Goal: Task Accomplishment & Management: Manage account settings

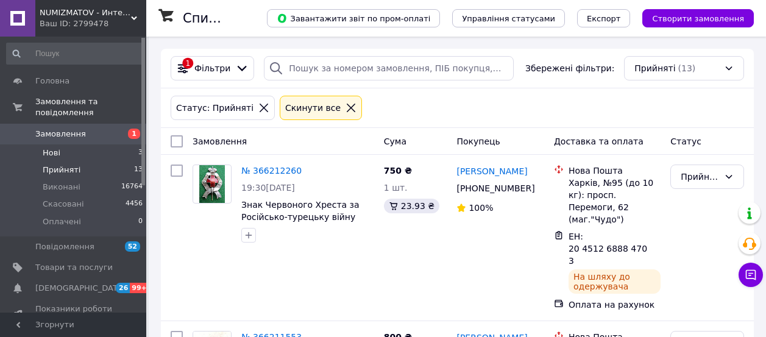
click at [48, 148] on span "Нові" at bounding box center [52, 153] width 18 height 11
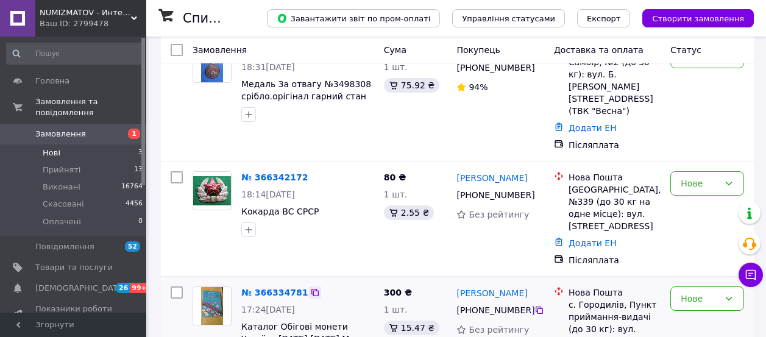
scroll to position [139, 0]
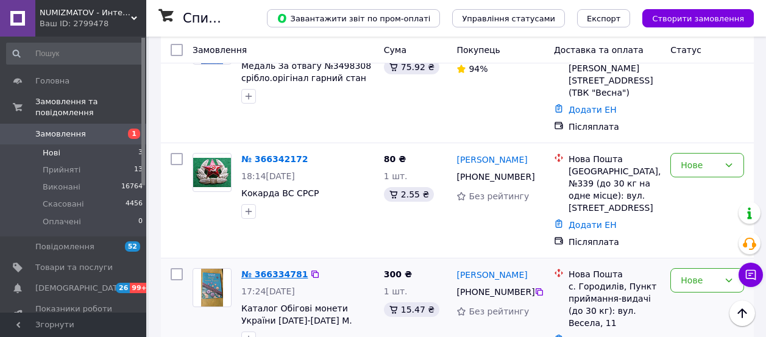
click at [270, 269] on link "№ 366334781" at bounding box center [274, 274] width 66 height 10
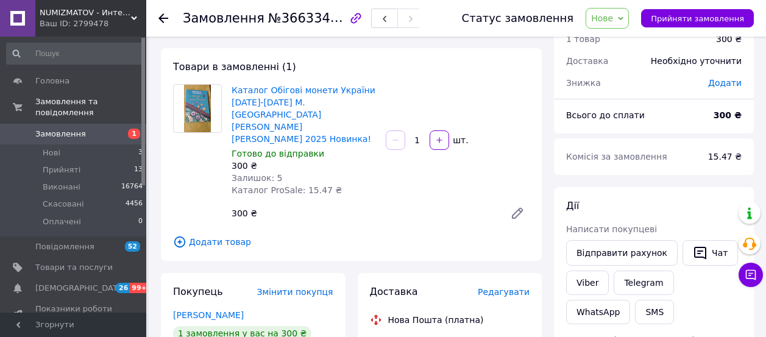
scroll to position [152, 0]
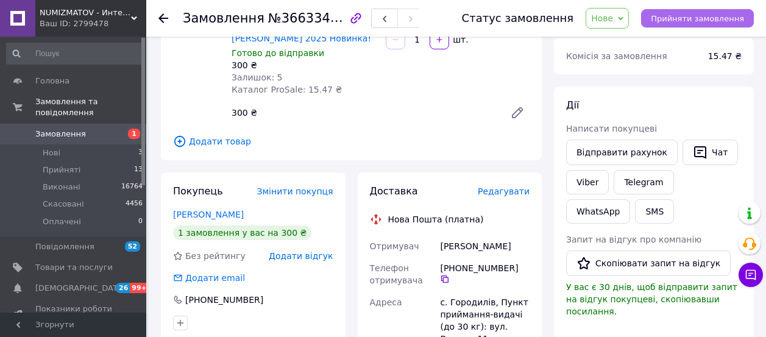
click at [679, 17] on span "Прийняти замовлення" at bounding box center [697, 18] width 93 height 9
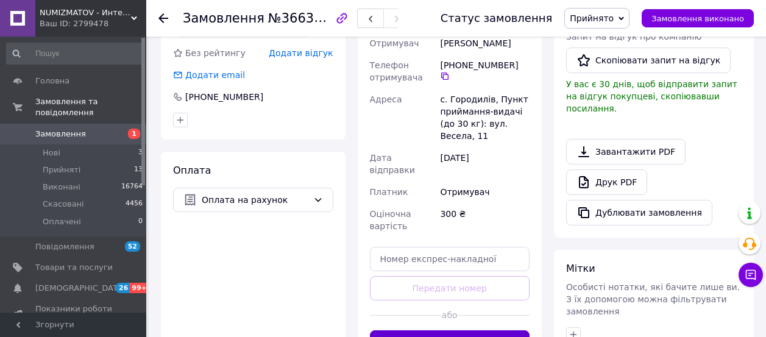
scroll to position [381, 0]
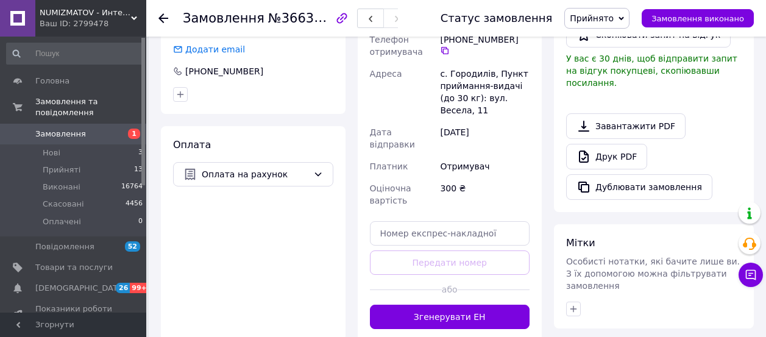
click at [447, 305] on button "Згенерувати ЕН" at bounding box center [450, 317] width 160 height 24
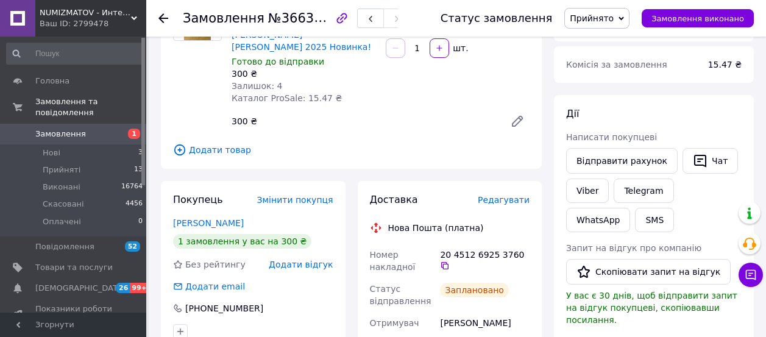
scroll to position [152, 0]
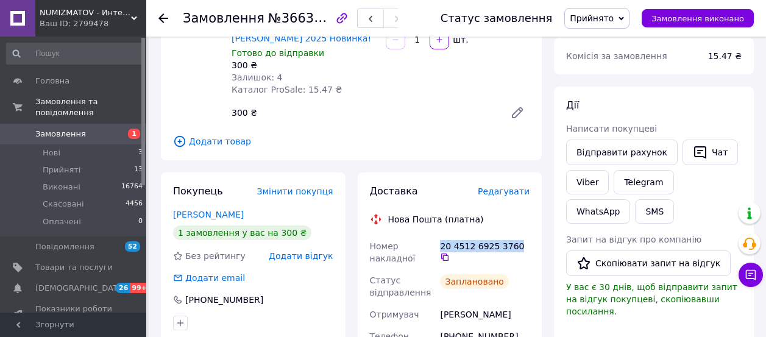
drag, startPoint x: 512, startPoint y: 221, endPoint x: 441, endPoint y: 224, distance: 70.8
click at [441, 240] on div "20 4512 6925 3760" at bounding box center [485, 251] width 90 height 22
copy div "20 4512 6925 3760"
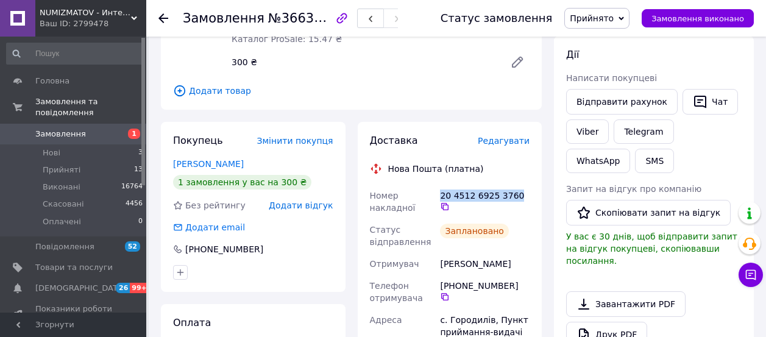
scroll to position [229, 0]
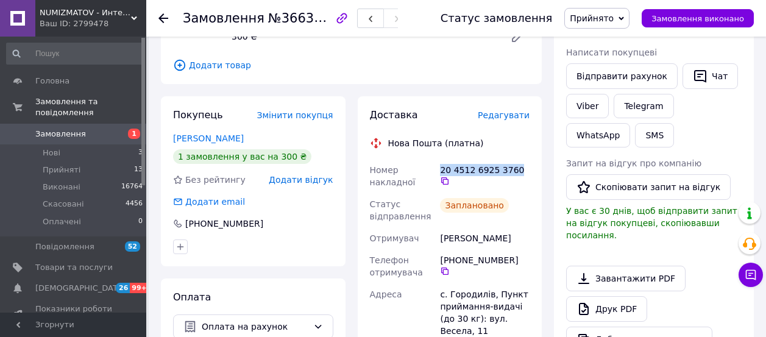
drag, startPoint x: 512, startPoint y: 237, endPoint x: 455, endPoint y: 237, distance: 56.1
click at [455, 254] on div "[PHONE_NUMBER]" at bounding box center [485, 265] width 90 height 22
copy div "0 97 035 56 82"
click at [47, 148] on span "Нові" at bounding box center [52, 153] width 18 height 11
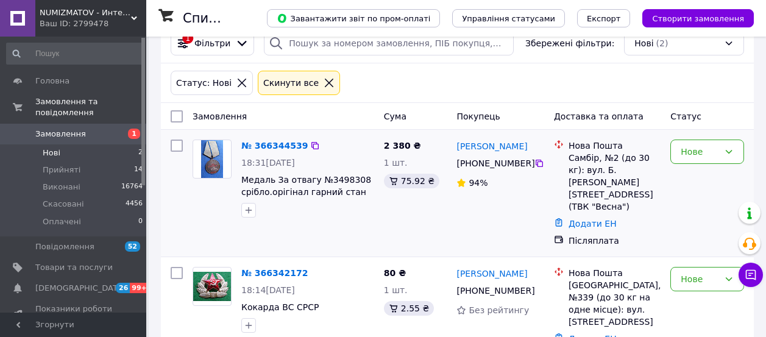
scroll to position [36, 0]
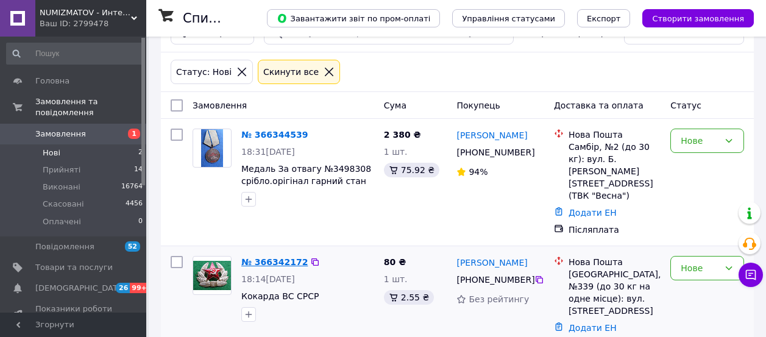
click at [275, 257] on link "№ 366342172" at bounding box center [274, 262] width 66 height 10
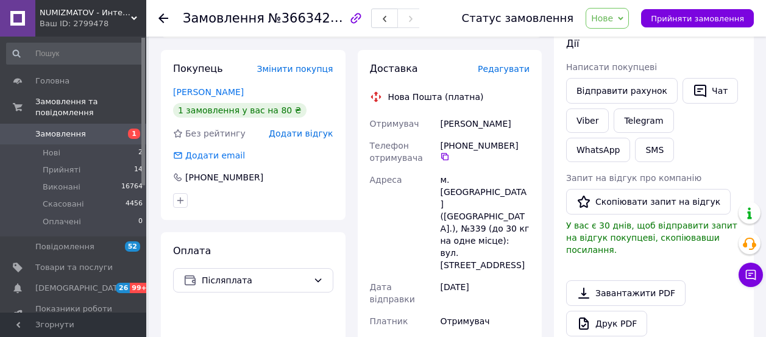
scroll to position [188, 0]
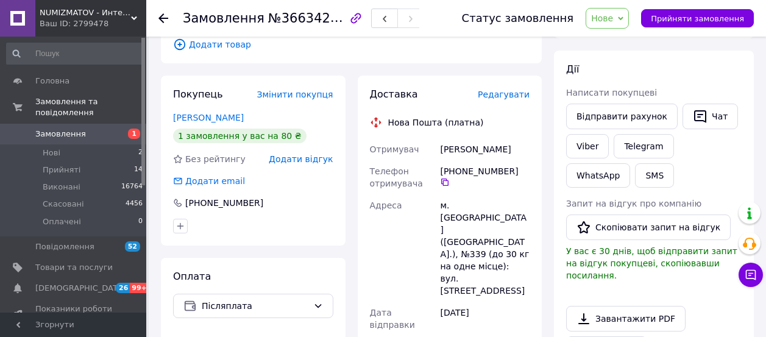
drag, startPoint x: 512, startPoint y: 169, endPoint x: 453, endPoint y: 171, distance: 58.6
click at [453, 171] on div "[PHONE_NUMBER]" at bounding box center [485, 176] width 90 height 22
click at [379, 232] on div "Адреса" at bounding box center [403, 247] width 71 height 107
drag, startPoint x: 513, startPoint y: 171, endPoint x: 456, endPoint y: 168, distance: 56.8
click at [456, 168] on div "[PHONE_NUMBER]" at bounding box center [485, 176] width 90 height 22
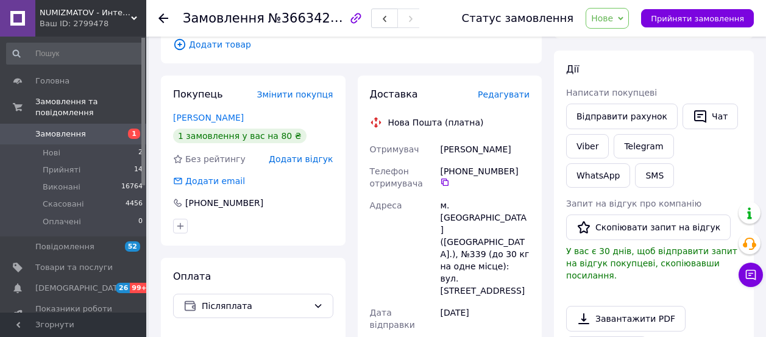
copy div "0 67 504 33 62"
drag, startPoint x: 702, startPoint y: 14, endPoint x: 697, endPoint y: 19, distance: 6.5
click at [700, 16] on span "Прийняти замовлення" at bounding box center [697, 18] width 93 height 9
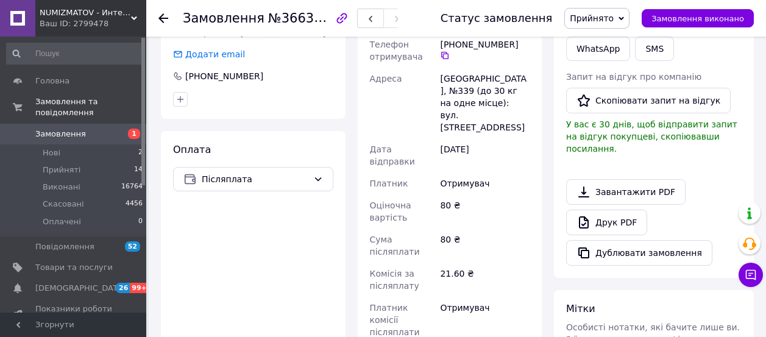
scroll to position [341, 0]
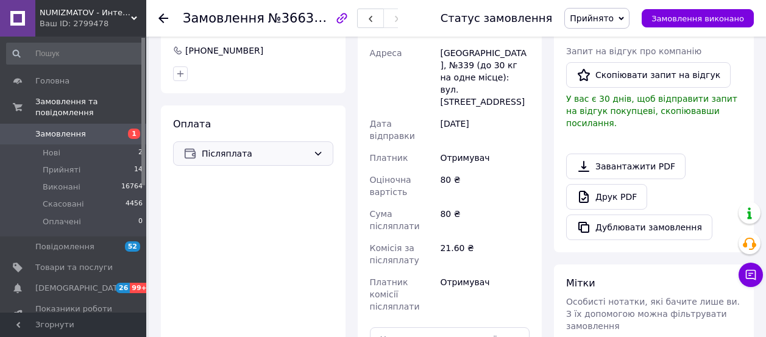
click at [317, 151] on icon at bounding box center [318, 154] width 10 height 10
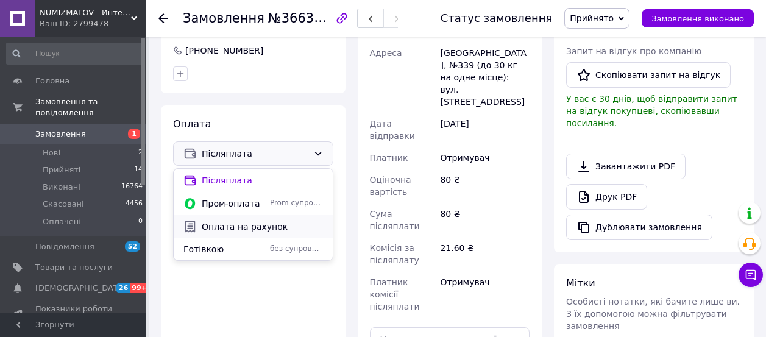
click at [248, 221] on span "Оплата на рахунок" at bounding box center [262, 227] width 121 height 12
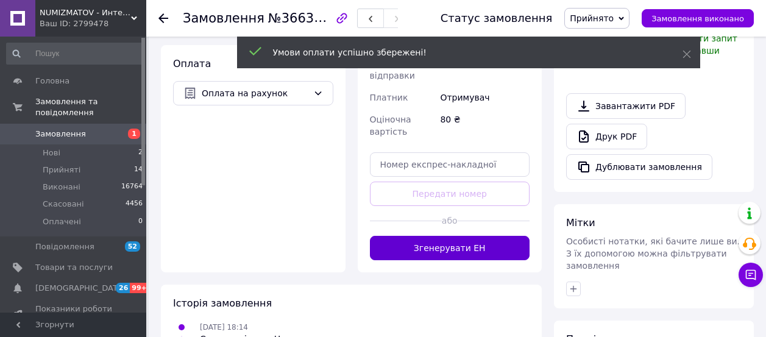
scroll to position [417, 0]
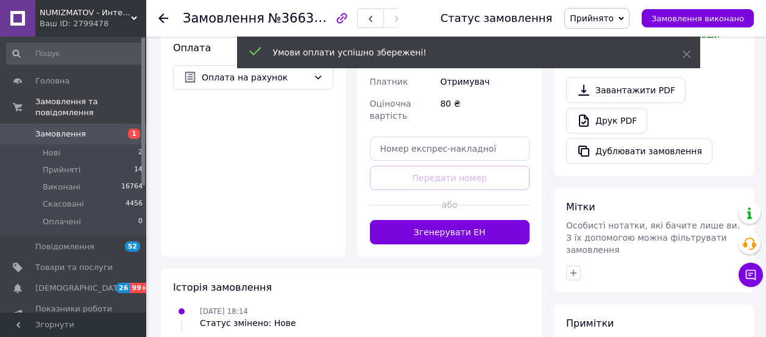
drag, startPoint x: 451, startPoint y: 193, endPoint x: 446, endPoint y: 201, distance: 9.6
click at [451, 220] on button "Згенерувати ЕН" at bounding box center [450, 232] width 160 height 24
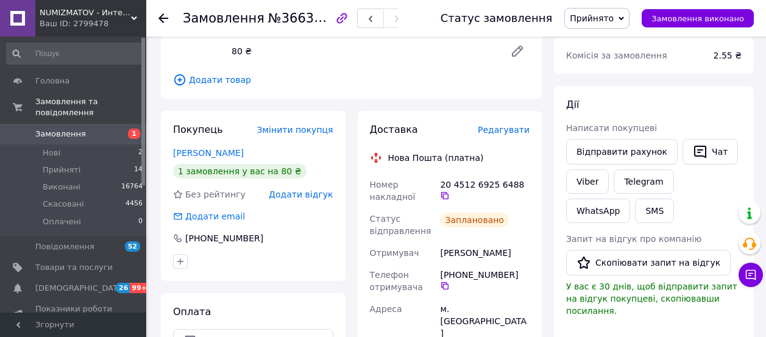
scroll to position [112, 0]
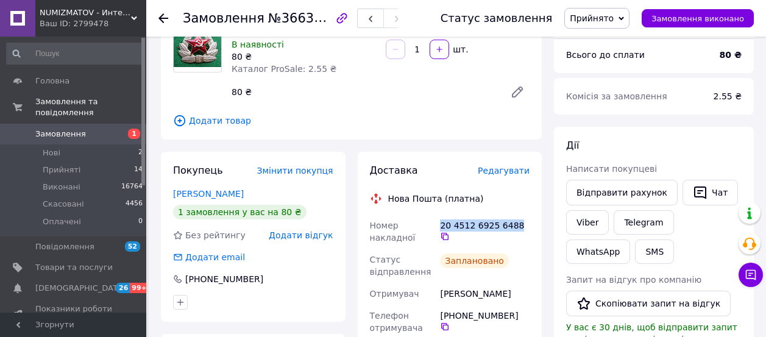
drag, startPoint x: 512, startPoint y: 224, endPoint x: 441, endPoint y: 228, distance: 71.4
click at [441, 228] on div "20 4512 6925 6488" at bounding box center [485, 230] width 90 height 22
copy div "20 4512 6925 6488"
click at [59, 165] on span "Прийняті" at bounding box center [62, 170] width 38 height 11
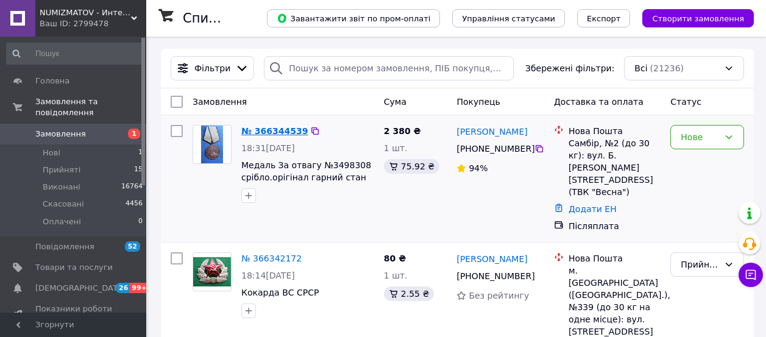
click at [268, 126] on link "№ 366344539" at bounding box center [274, 131] width 66 height 10
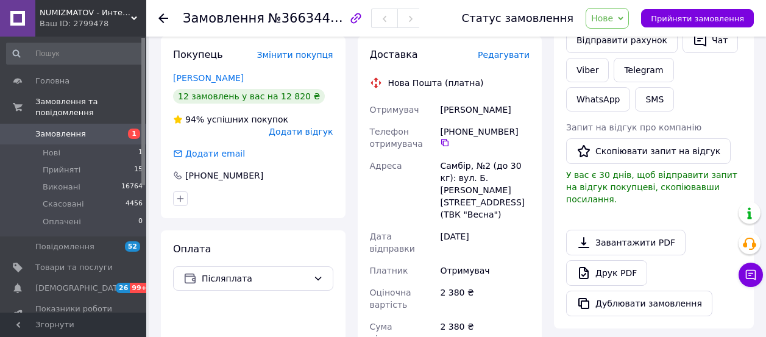
scroll to position [305, 0]
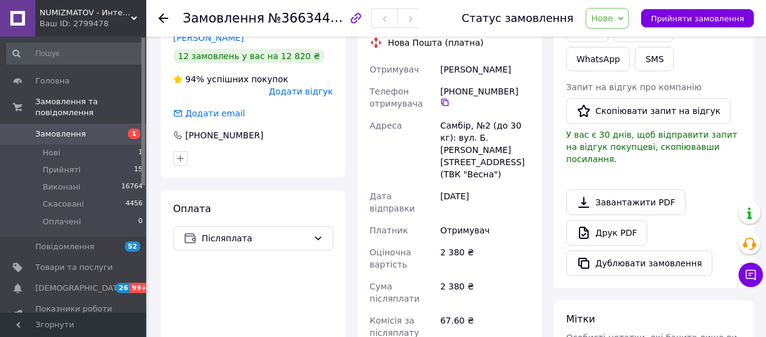
drag, startPoint x: 513, startPoint y: 81, endPoint x: 456, endPoint y: 77, distance: 56.9
click at [456, 85] on div "[PHONE_NUMBER]" at bounding box center [485, 96] width 90 height 22
copy div "0 67 933 54 68"
drag, startPoint x: 691, startPoint y: 20, endPoint x: 478, endPoint y: 172, distance: 261.9
click at [685, 25] on button "Прийняти замовлення" at bounding box center [697, 18] width 113 height 18
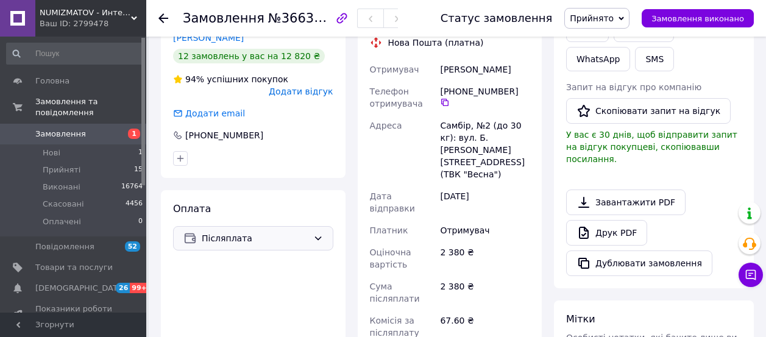
click at [316, 233] on icon at bounding box center [318, 238] width 10 height 10
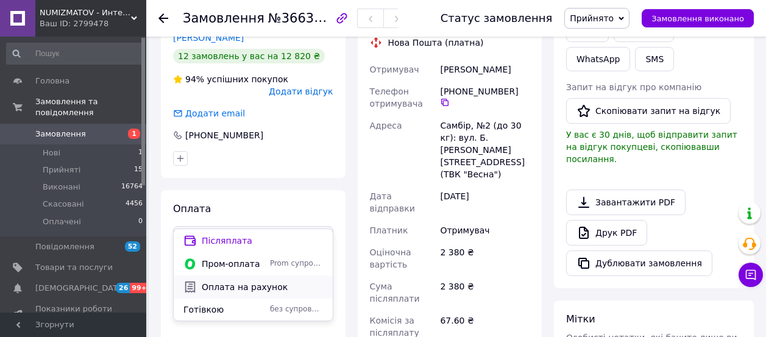
click at [245, 285] on span "Оплата на рахунок" at bounding box center [262, 287] width 121 height 12
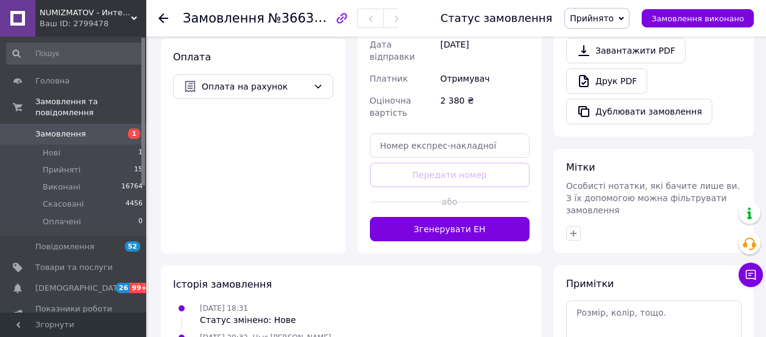
scroll to position [457, 0]
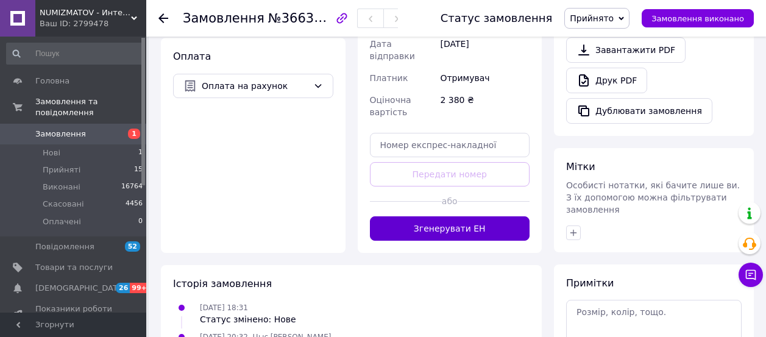
click at [454, 216] on button "Згенерувати ЕН" at bounding box center [450, 228] width 160 height 24
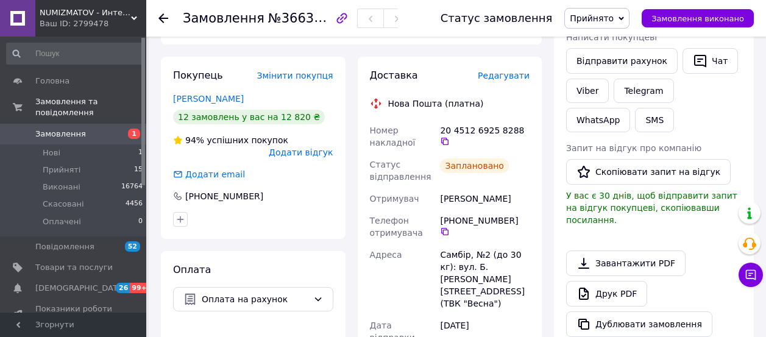
scroll to position [229, 0]
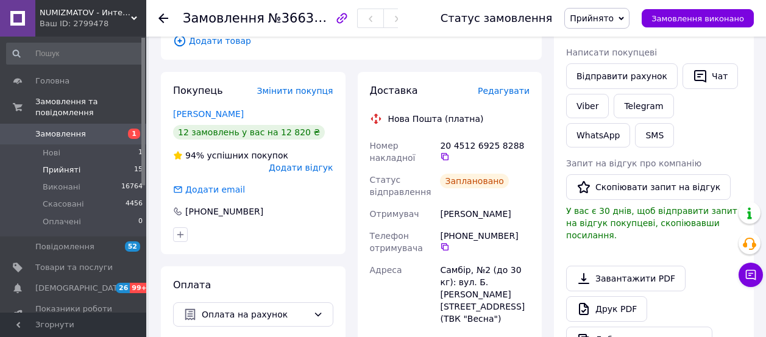
click at [57, 165] on span "Прийняті" at bounding box center [62, 170] width 38 height 11
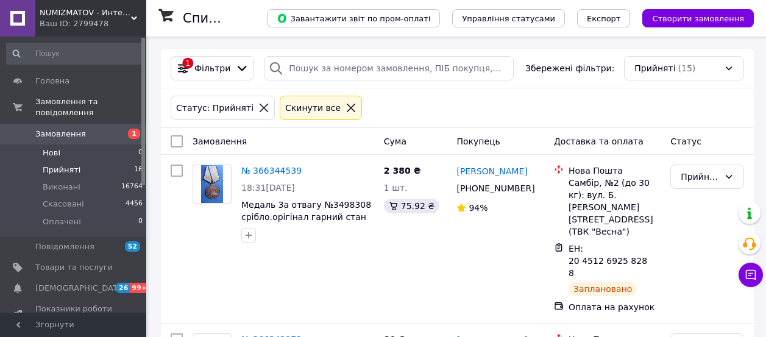
click at [52, 148] on span "Нові" at bounding box center [52, 153] width 18 height 11
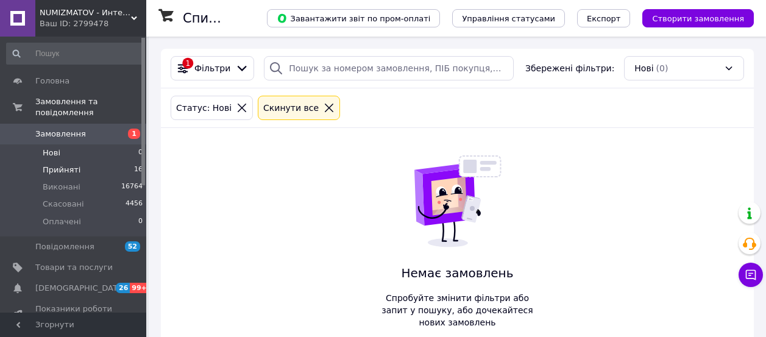
click at [61, 165] on span "Прийняті" at bounding box center [62, 170] width 38 height 11
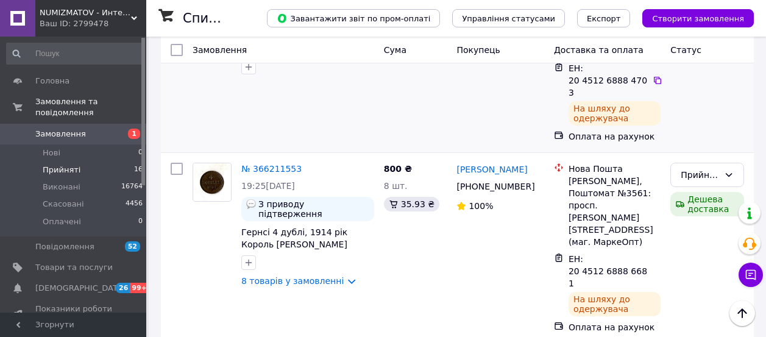
scroll to position [485, 0]
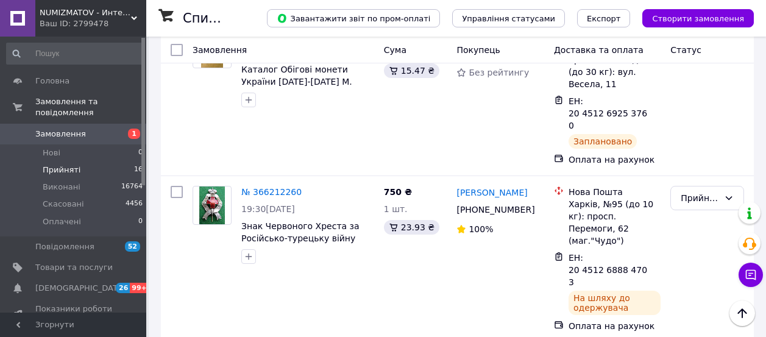
click at [60, 165] on span "Прийняті" at bounding box center [62, 170] width 38 height 11
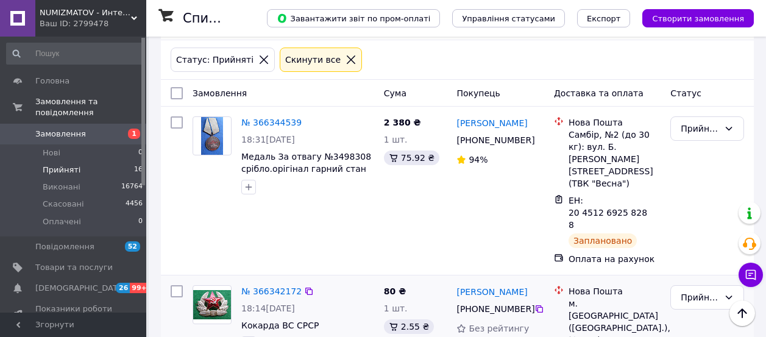
scroll to position [28, 0]
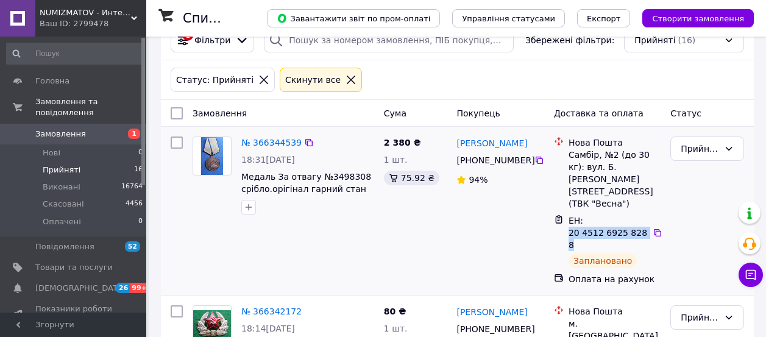
drag, startPoint x: 645, startPoint y: 209, endPoint x: 569, endPoint y: 215, distance: 76.5
click at [566, 215] on div "ЕН: 20 4512 6925 8288 Заплановано" at bounding box center [614, 241] width 97 height 59
click at [502, 227] on div "[PERSON_NAME] [PHONE_NUMBER]%" at bounding box center [500, 211] width 97 height 159
drag, startPoint x: 640, startPoint y: 208, endPoint x: 569, endPoint y: 213, distance: 70.9
click at [569, 216] on span "ЕН: 20 4512 6925 8288" at bounding box center [608, 233] width 79 height 34
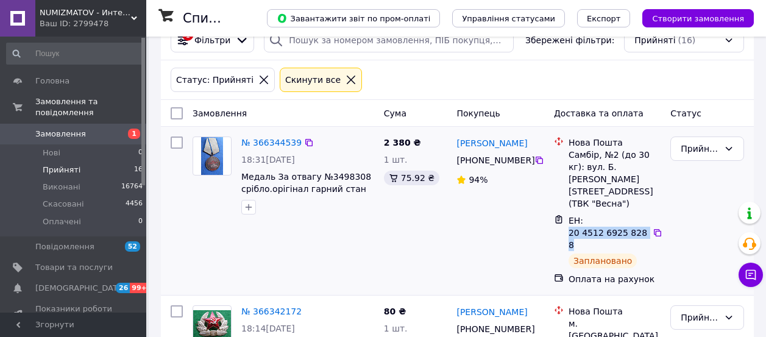
copy span "20 4512 6925 8288"
